Goal: Find specific page/section: Find specific page/section

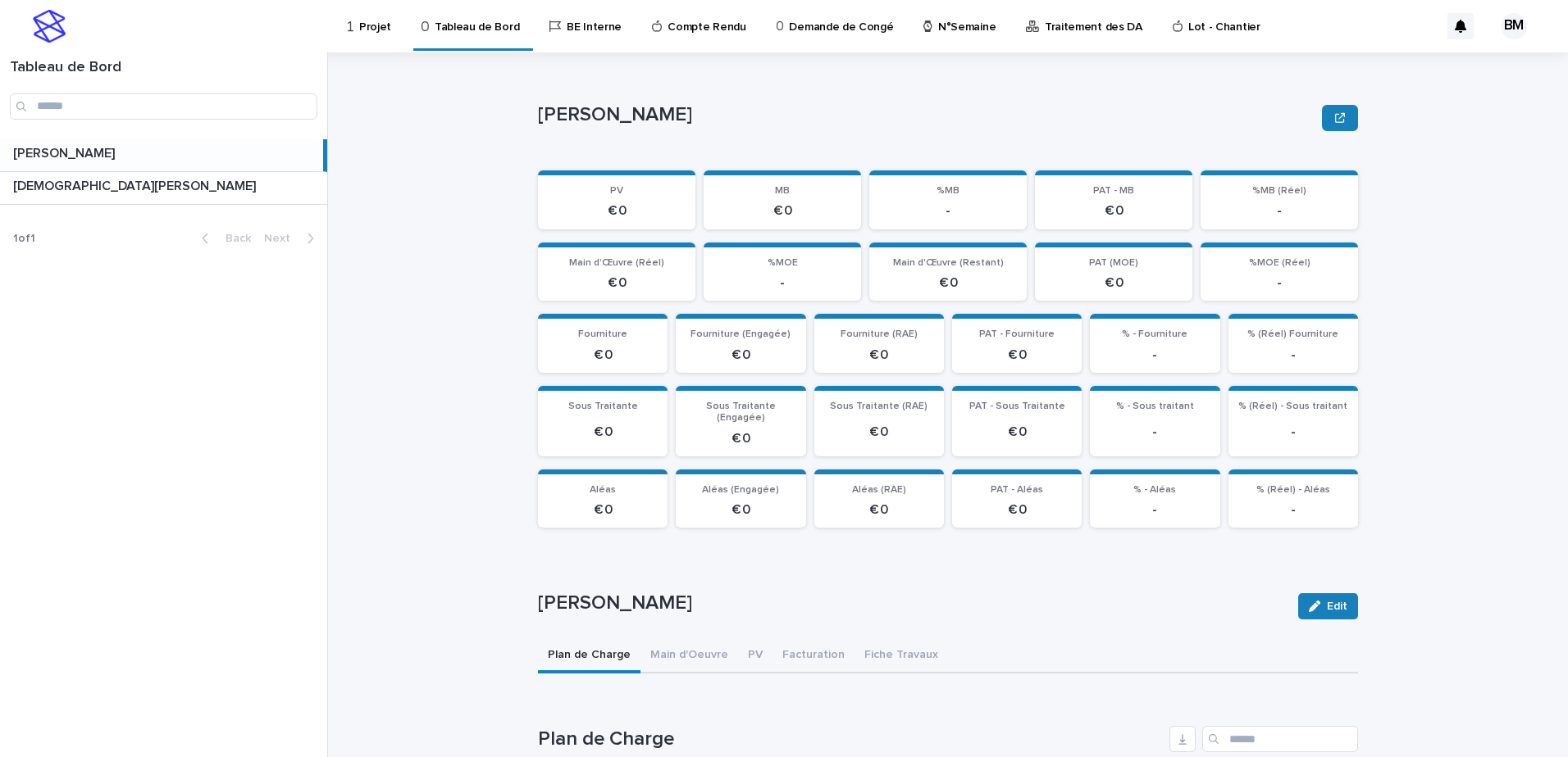
click at [950, 29] on p "N°Semaine" at bounding box center [966, 17] width 57 height 35
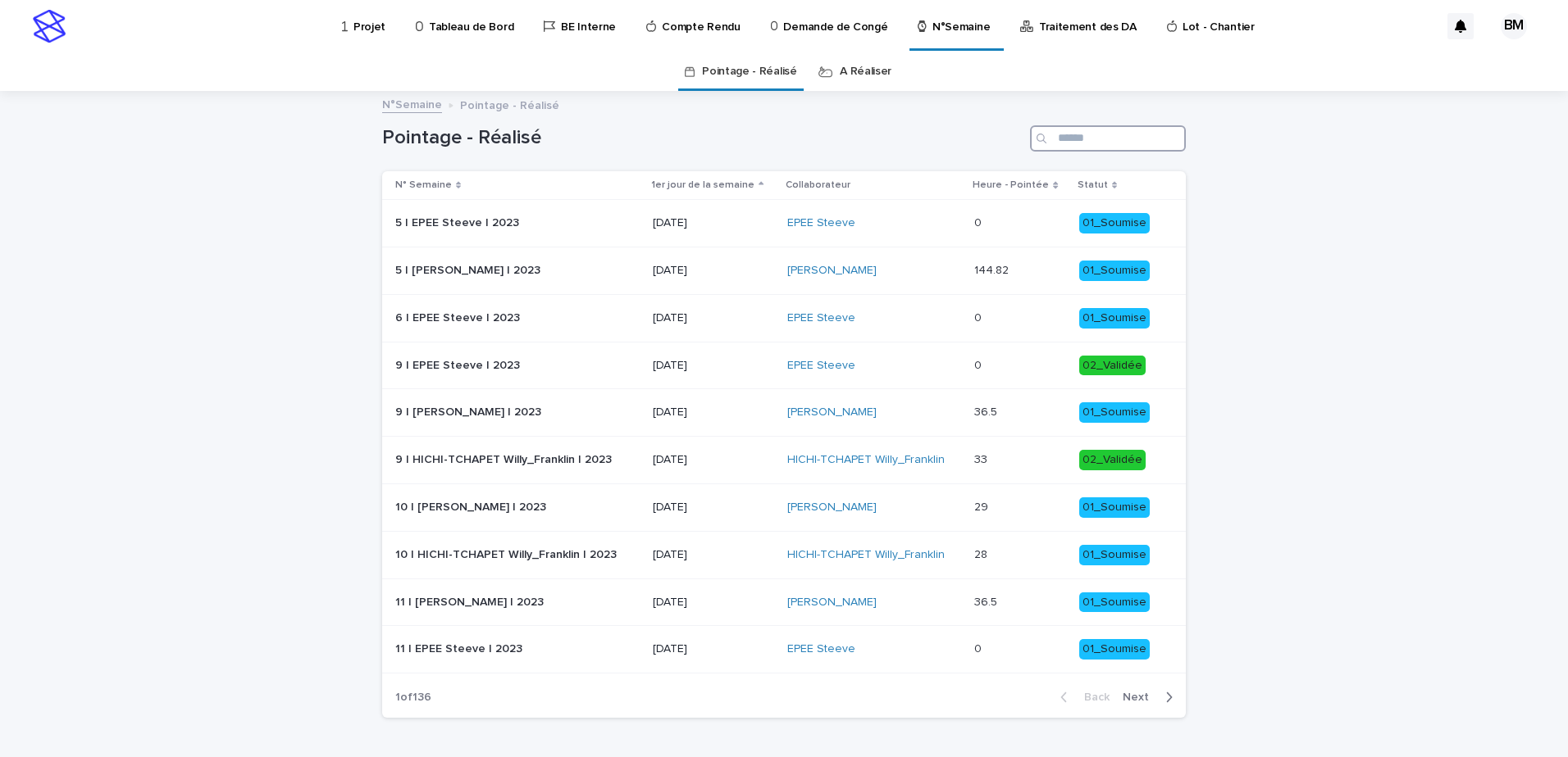
click at [1077, 138] on input "Search" at bounding box center [1107, 138] width 156 height 26
click at [846, 74] on link "A Réaliser" at bounding box center [864, 72] width 51 height 39
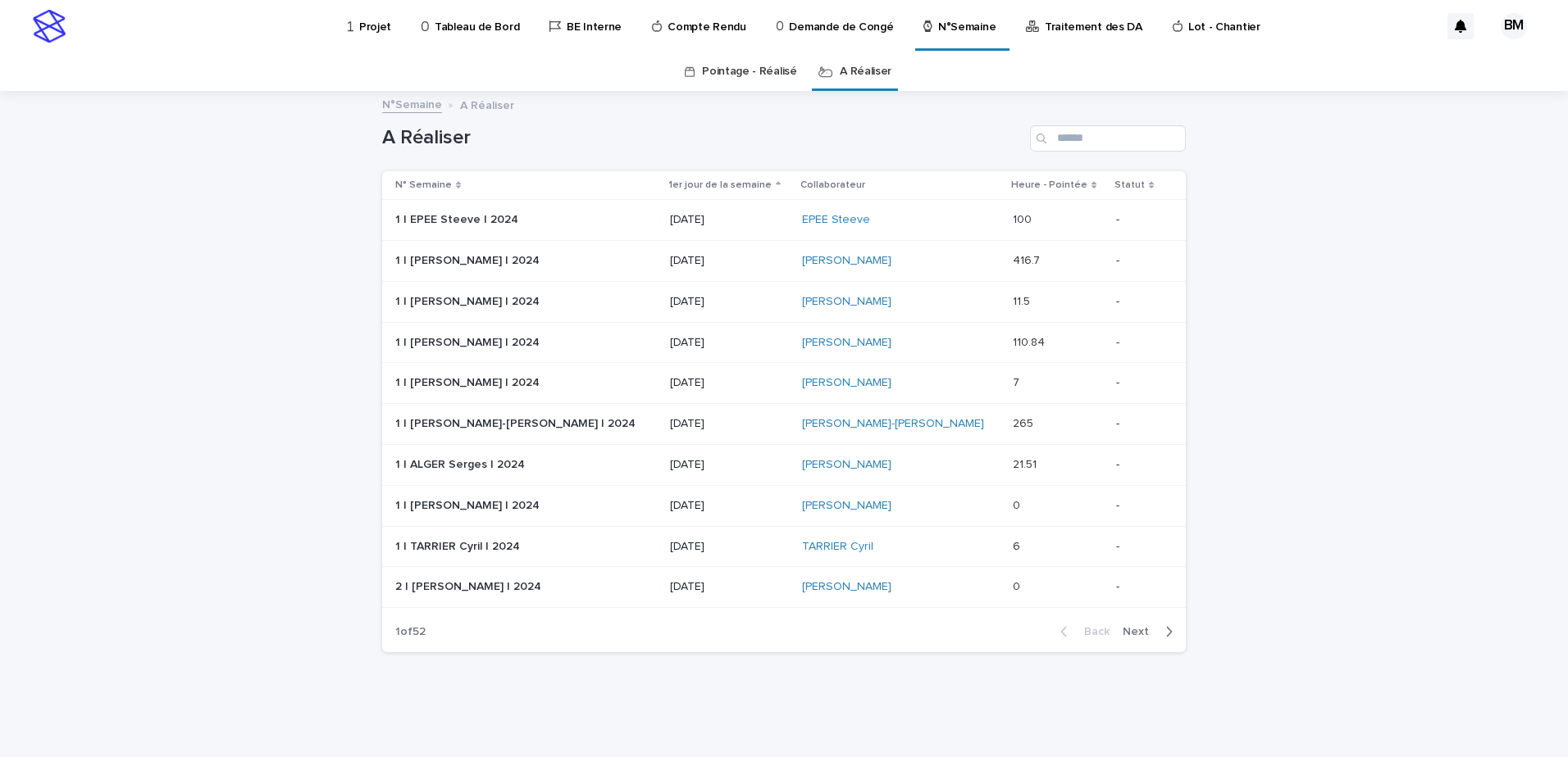
click at [862, 74] on link "A Réaliser" at bounding box center [864, 72] width 51 height 39
click at [1084, 137] on input "Search" at bounding box center [1107, 138] width 156 height 26
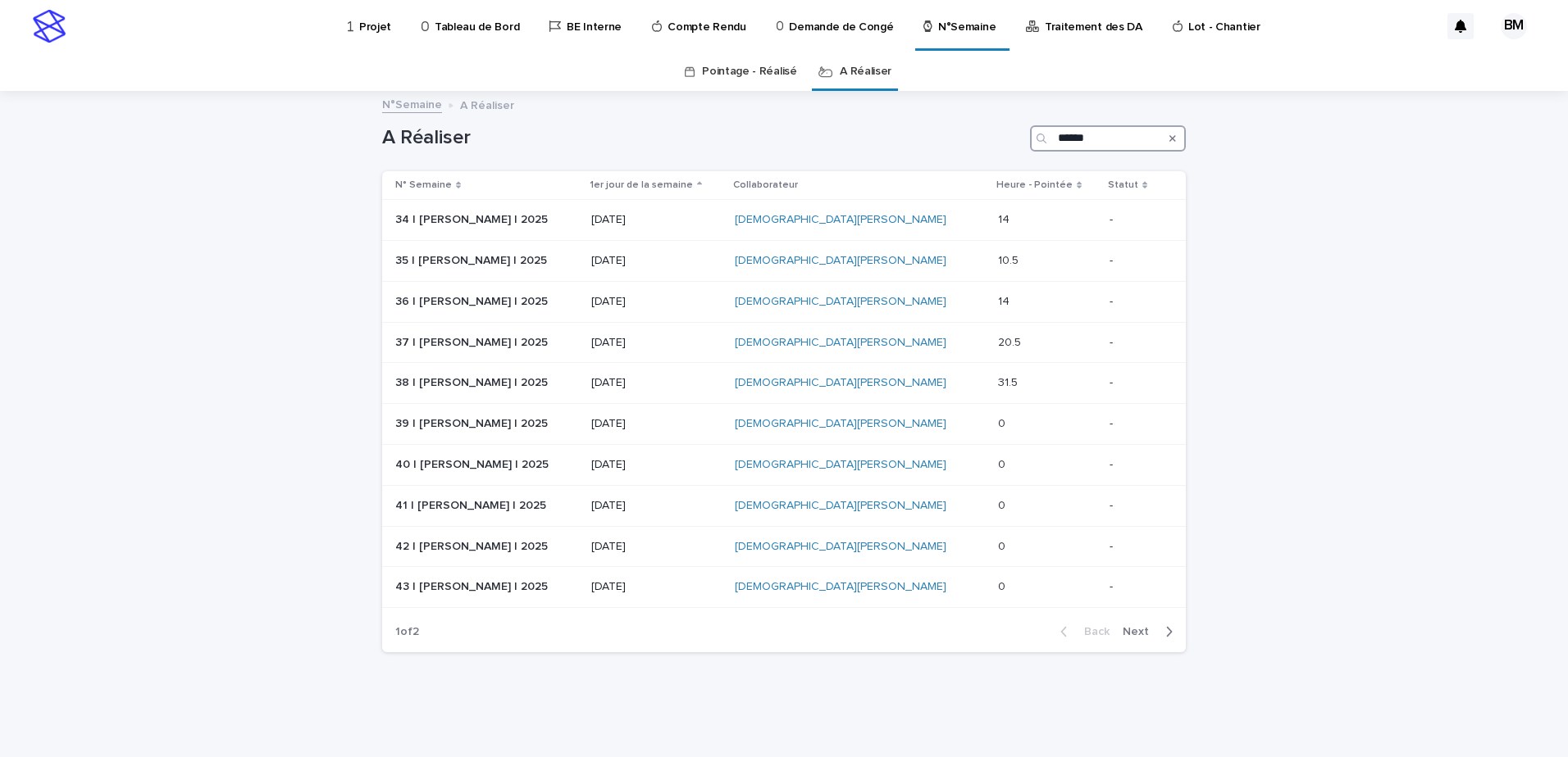
type input "******"
click at [1046, 216] on p at bounding box center [1046, 220] width 99 height 14
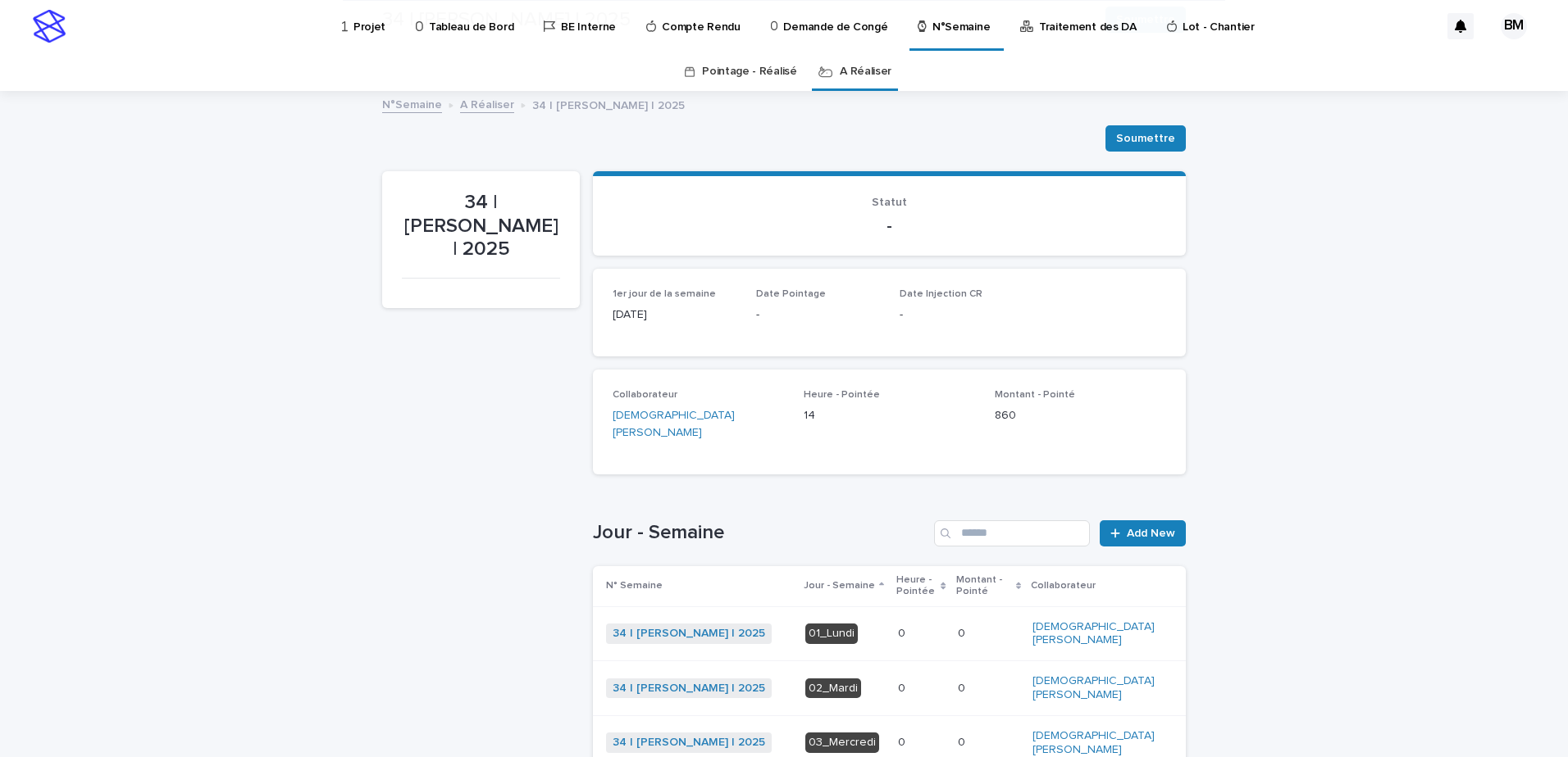
scroll to position [354, 0]
